Goal: Find specific page/section: Find specific page/section

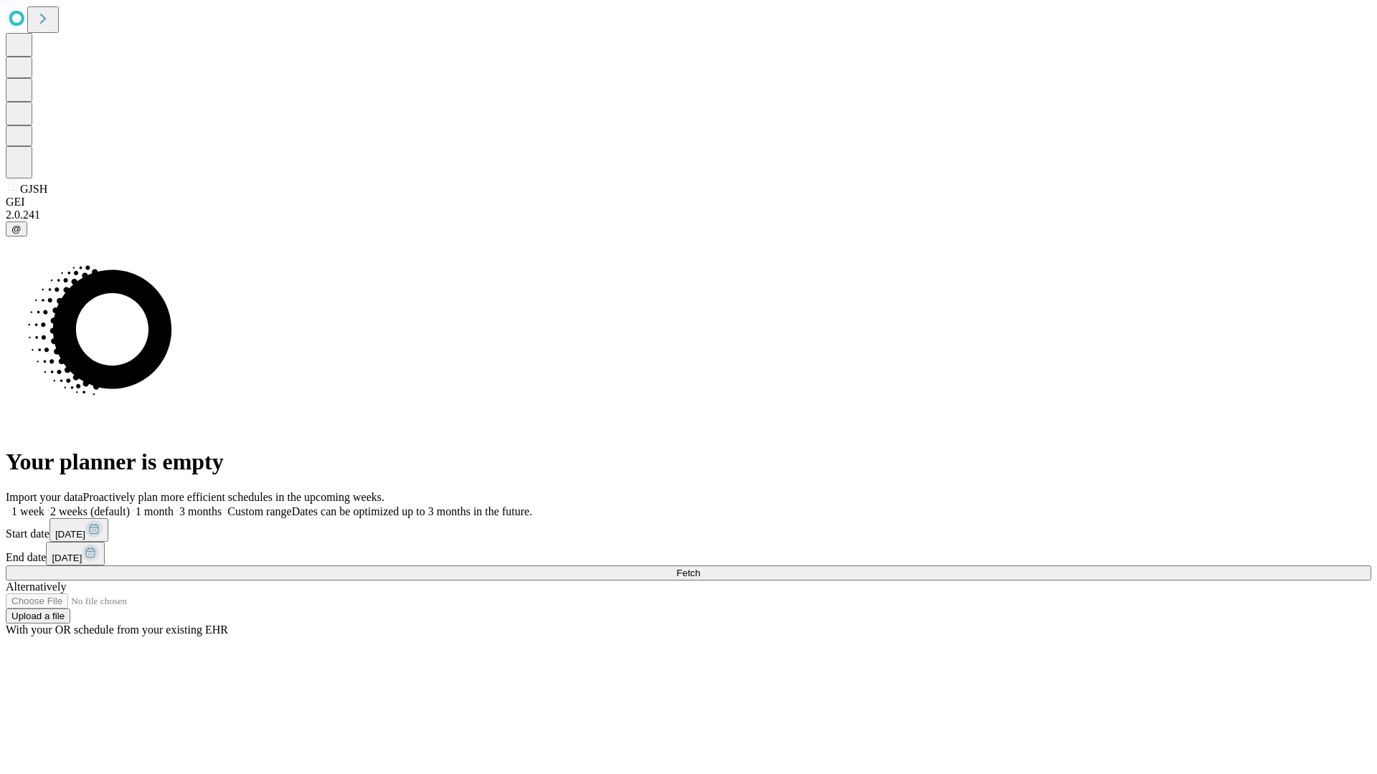
click at [700, 568] on span "Fetch" at bounding box center [688, 573] width 24 height 11
